Goal: Information Seeking & Learning: Learn about a topic

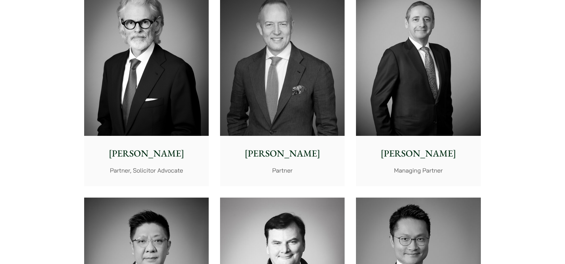
scroll to position [234, 0]
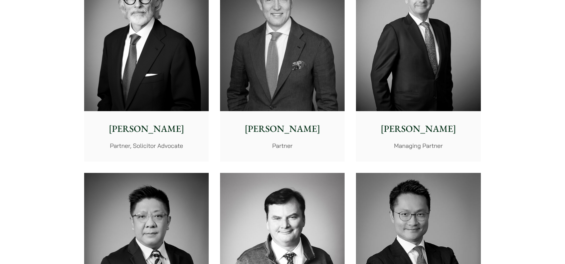
click at [431, 139] on div "[PERSON_NAME] Managing Partner" at bounding box center [418, 136] width 125 height 50
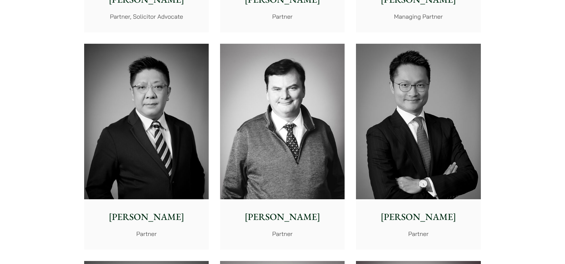
scroll to position [367, 0]
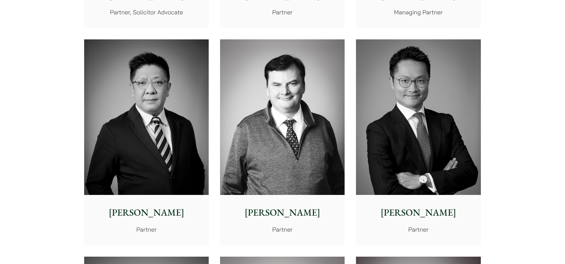
click at [295, 207] on p "Patrick Rattigan" at bounding box center [282, 213] width 114 height 14
click at [450, 198] on div "Felix Ng Partner" at bounding box center [418, 220] width 125 height 50
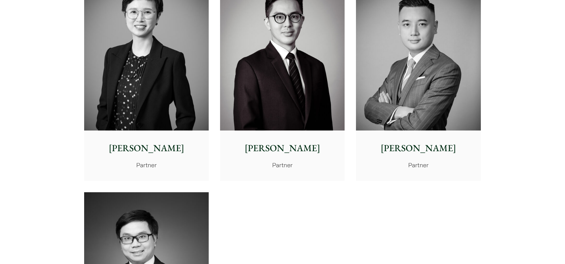
scroll to position [1303, 0]
click at [301, 106] on img at bounding box center [282, 52] width 125 height 156
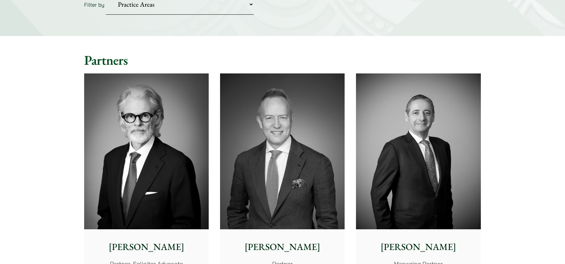
scroll to position [0, 0]
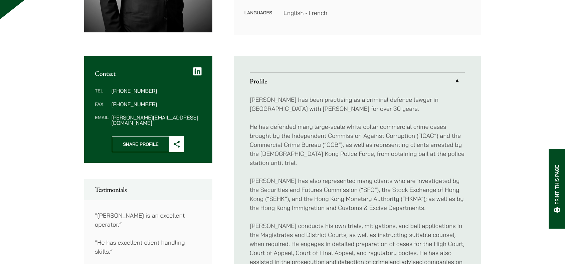
scroll to position [67, 0]
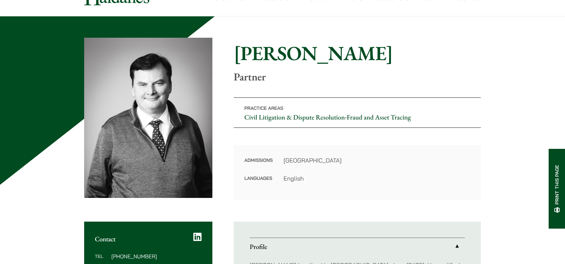
scroll to position [67, 0]
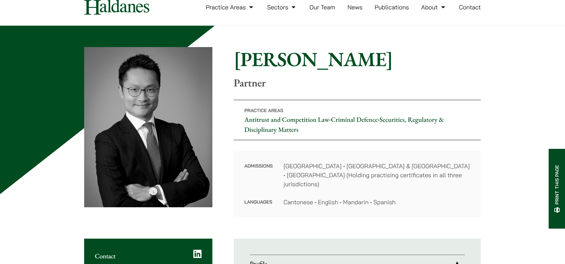
scroll to position [67, 0]
